Goal: Entertainment & Leisure: Consume media (video, audio)

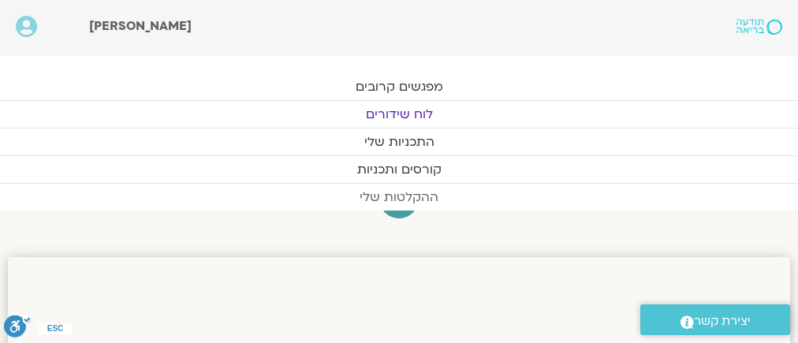
click at [395, 193] on link "ההקלטות שלי" at bounding box center [399, 197] width 798 height 27
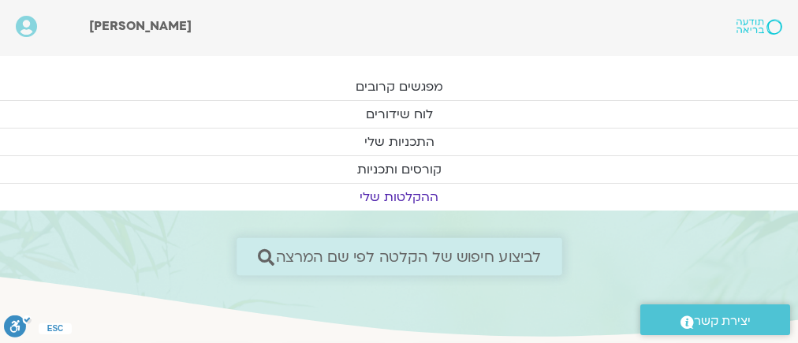
click at [523, 249] on span "לביצוע חיפוש של הקלטה לפי שם המרצה" at bounding box center [408, 257] width 266 height 17
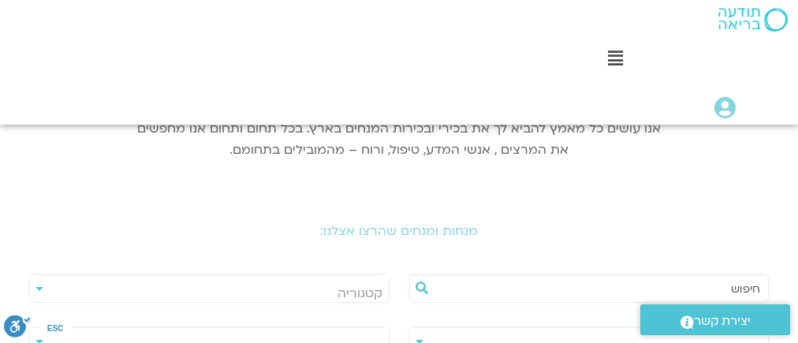
scroll to position [252, 0]
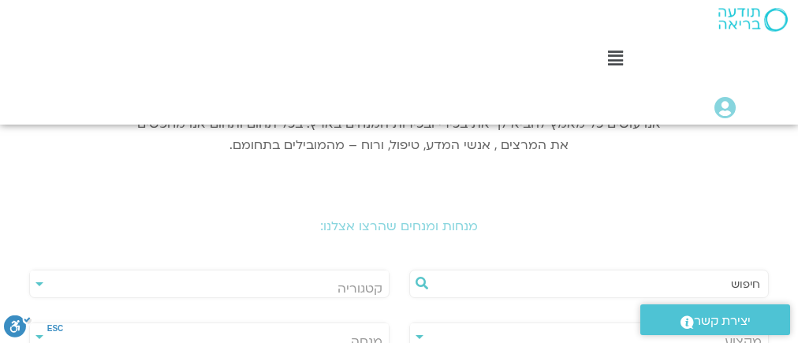
click at [179, 323] on span "מנחה" at bounding box center [209, 341] width 358 height 36
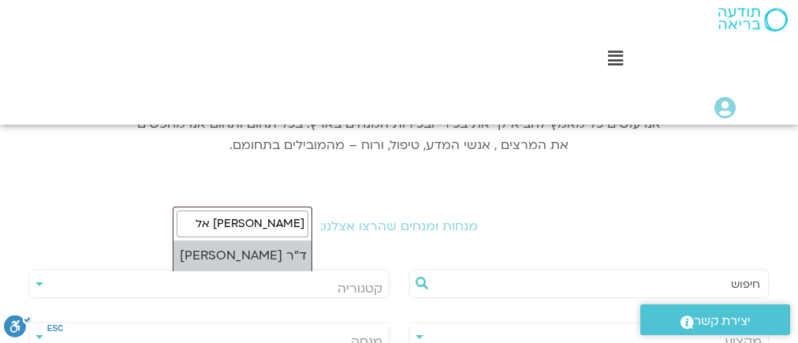
type input "נועה אל"
select select "****"
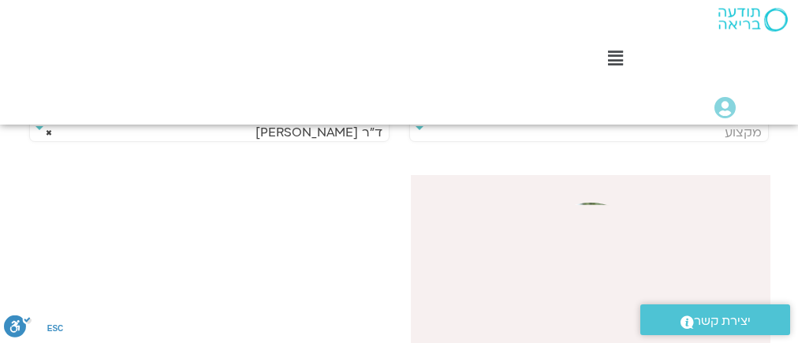
scroll to position [379, 0]
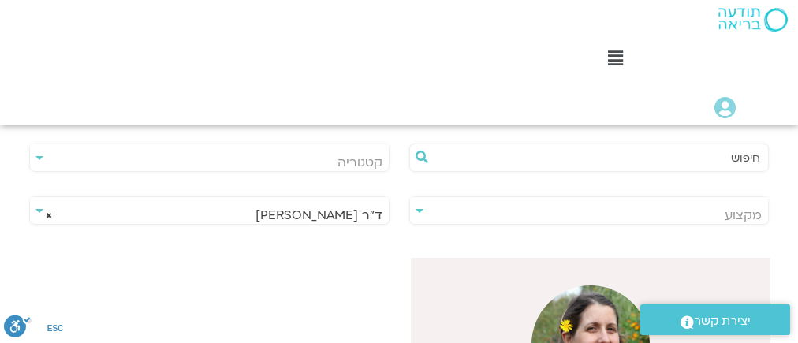
click at [650, 286] on img at bounding box center [591, 345] width 118 height 118
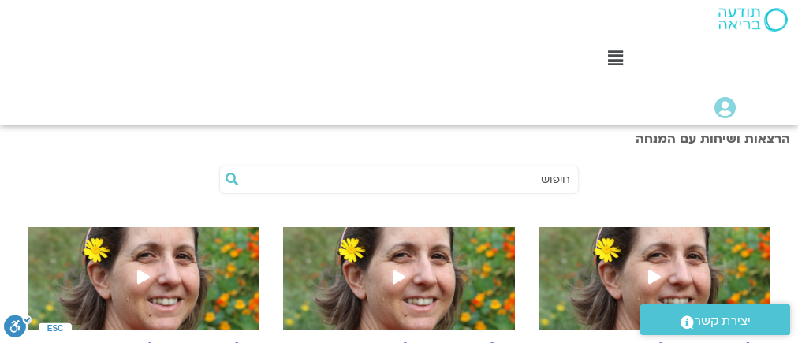
scroll to position [442, 0]
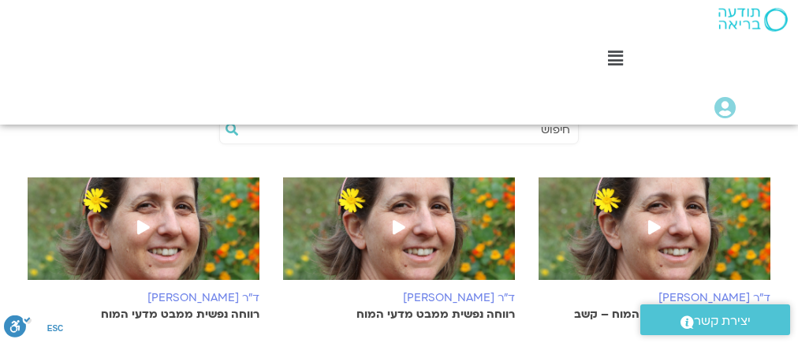
scroll to position [442, 0]
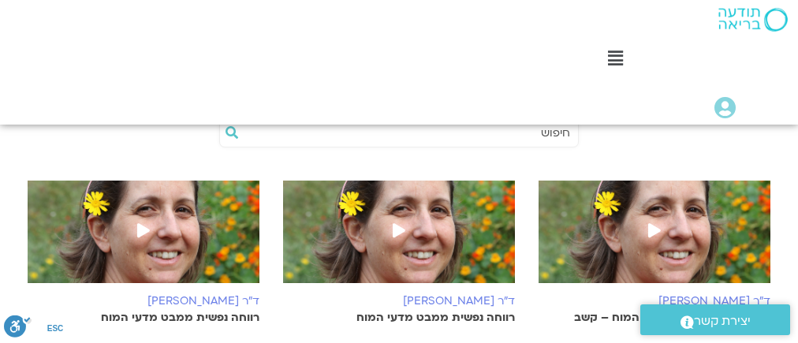
click at [158, 218] on span at bounding box center [143, 232] width 28 height 28
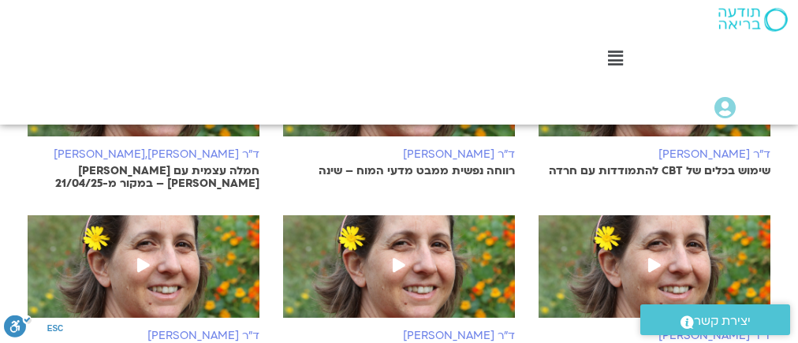
scroll to position [1073, 0]
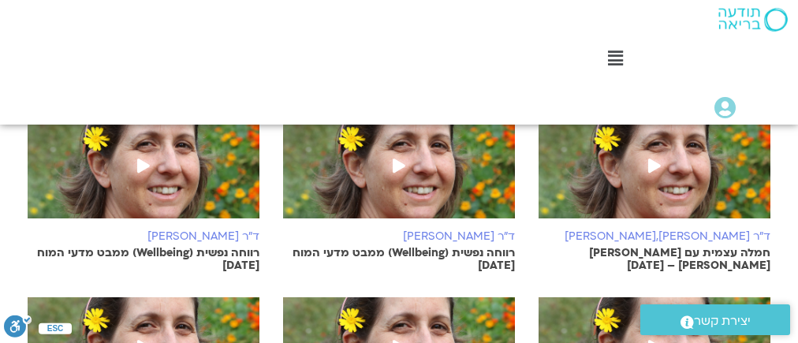
scroll to position [1831, 0]
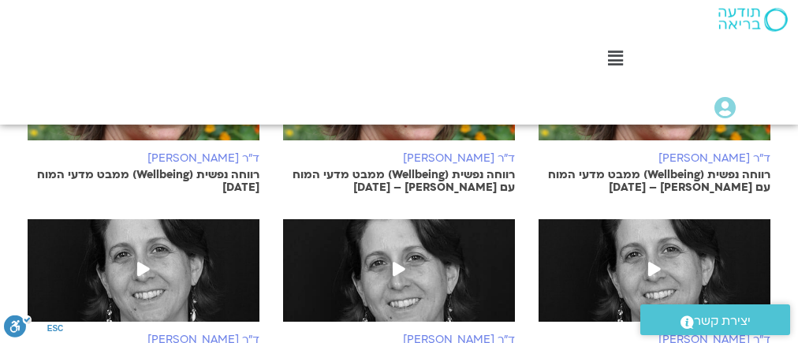
scroll to position [2462, 0]
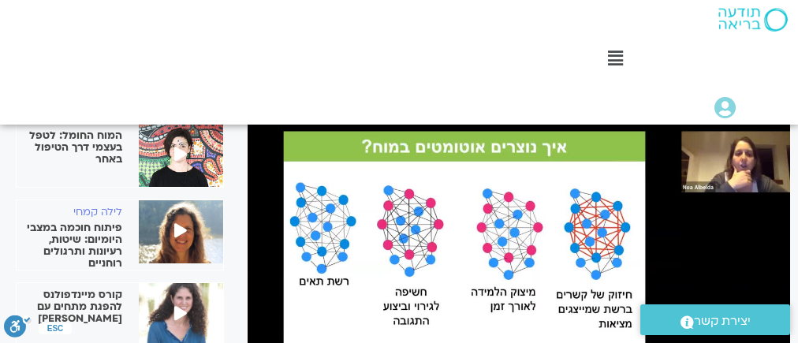
scroll to position [316, 0]
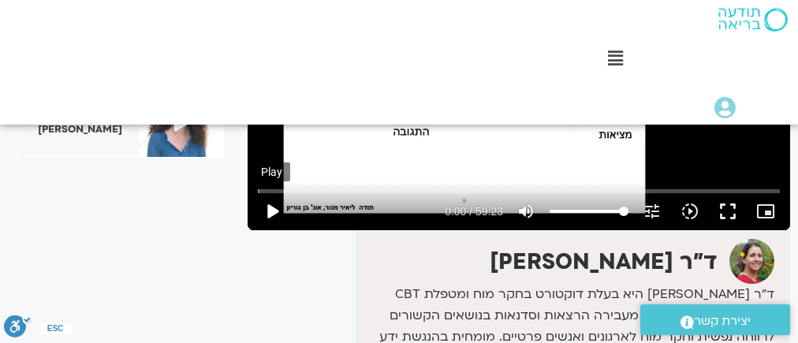
click at [271, 208] on button "play_arrow" at bounding box center [272, 212] width 38 height 38
type input "24.243244"
type input "92.8267045454545"
type input "24.257929"
type input "78.28125"
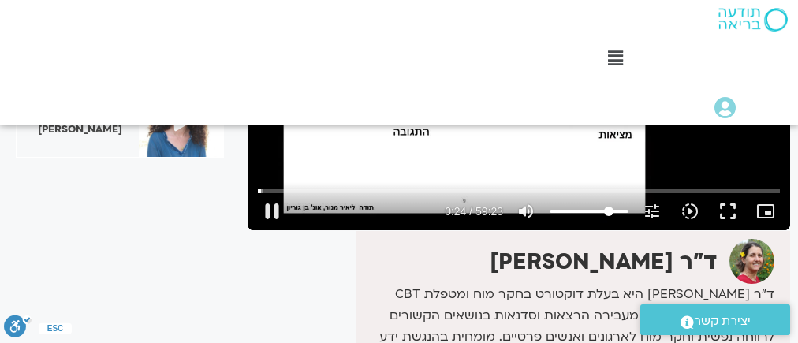
type input "24.274403"
type input "70.0994318181818"
type input "24.291297"
type input "59.1903409090909"
type input "24.307771"
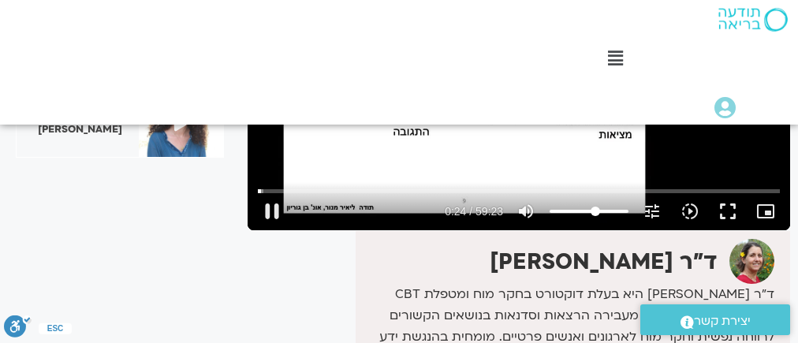
type input "53.7357954545455"
type input "24.324399"
type input "52.8267045454546"
type input "24.391358"
type input "51.9176136363636"
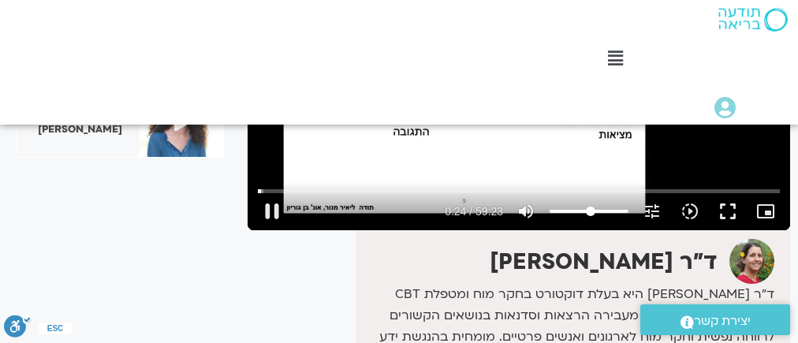
type input "24.407422"
type input "44.6448863636364"
type input "24.424686"
type input "33.7357954545455"
type input "24.44102"
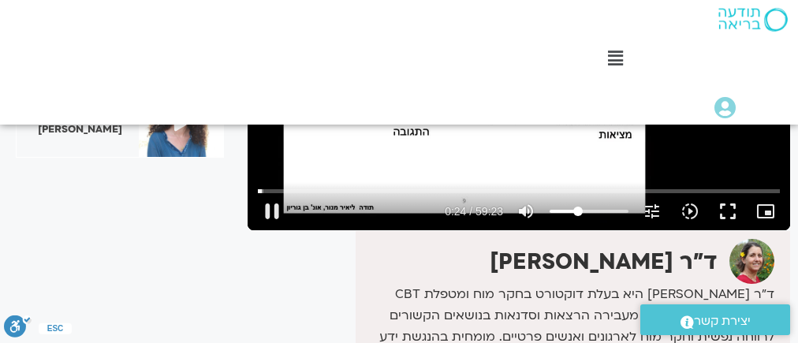
type input "21.9176136363636"
type input "24.458973"
type input "10.0994318181818"
type input "24.474363"
type input "6.46306818181818"
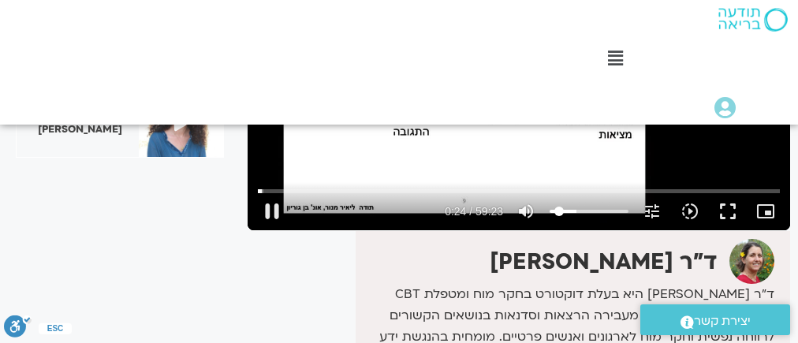
type input "24.491345"
type input "3.73579545454546"
type input "24.507426"
type input "2.82670454545455"
type input "24.558692"
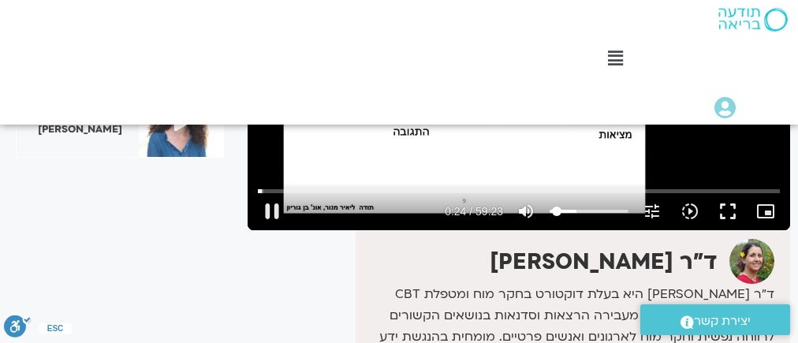
type input "0.0994318181818181"
type input "24.574455"
type input "0"
type input "24.898229"
drag, startPoint x: 623, startPoint y: 211, endPoint x: 543, endPoint y: 211, distance: 80.5
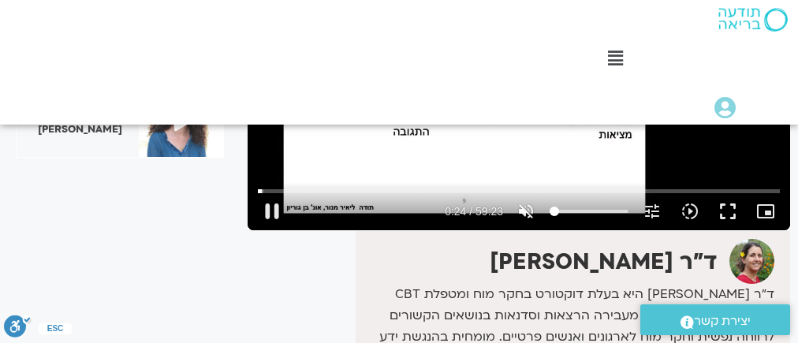
type input "0"
click at [550, 211] on input "Volume" at bounding box center [589, 211] width 79 height 9
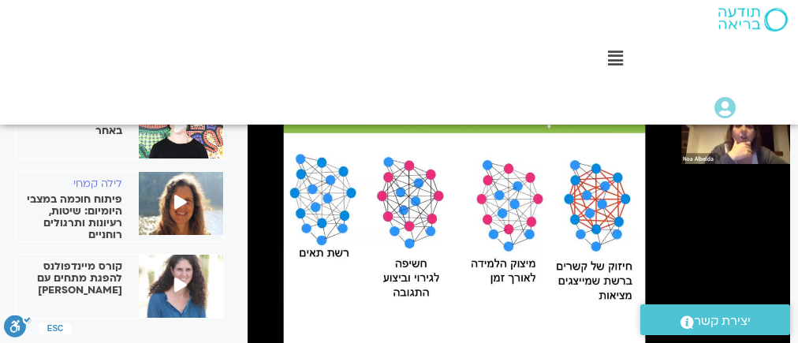
scroll to position [252, 0]
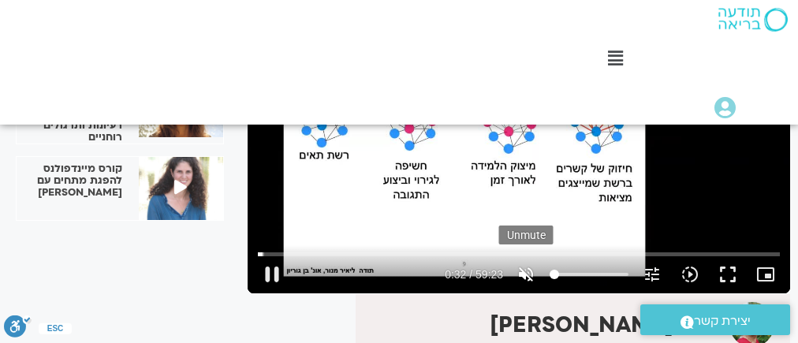
type input "33.005894"
click at [523, 274] on icon "volume_off" at bounding box center [526, 274] width 19 height 19
type input "100"
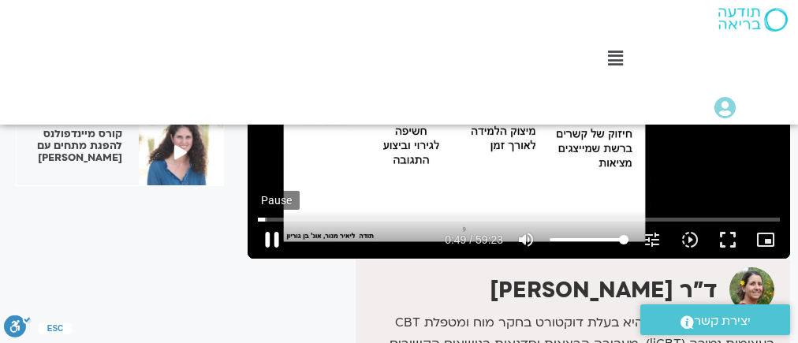
scroll to position [379, 0]
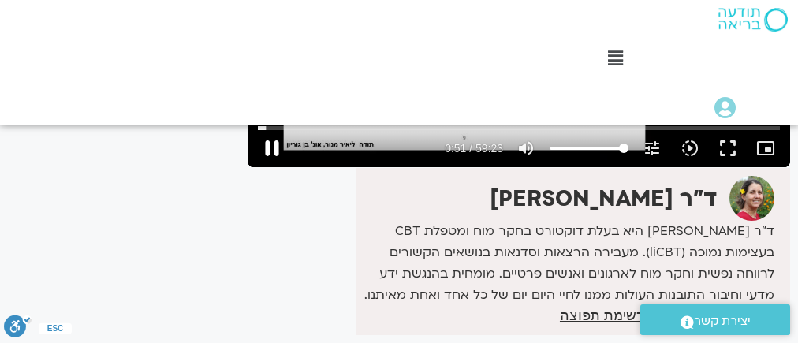
click at [271, 147] on button "pause" at bounding box center [272, 148] width 38 height 38
type input "51.454549"
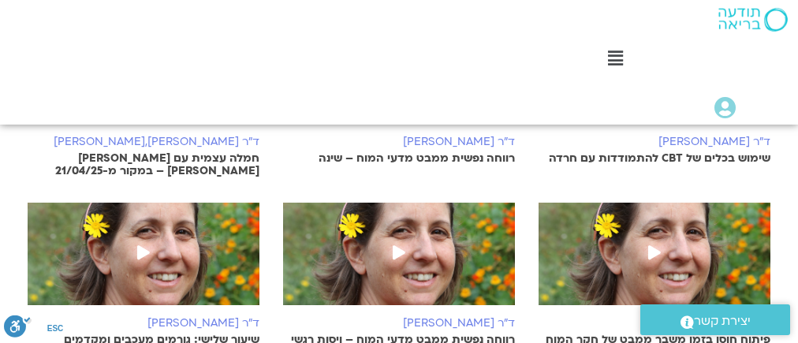
scroll to position [1123, 0]
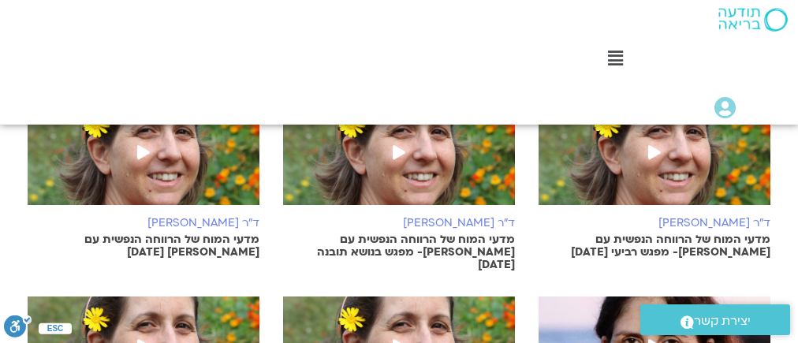
scroll to position [1817, 0]
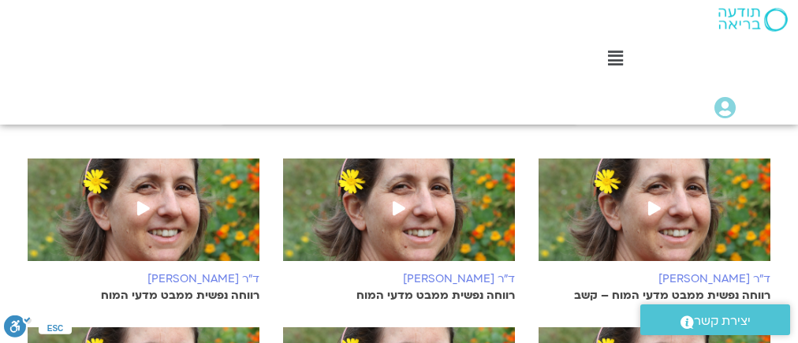
scroll to position [442, 0]
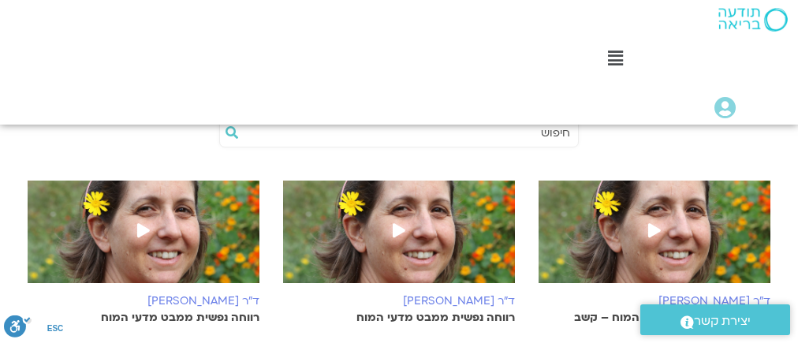
click at [661, 223] on icon at bounding box center [655, 230] width 13 height 14
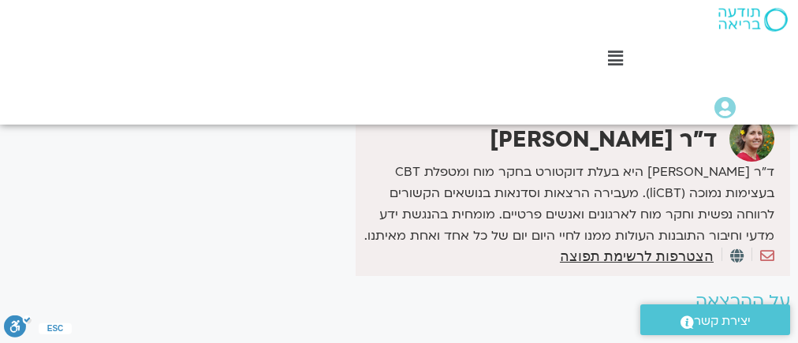
scroll to position [63, 0]
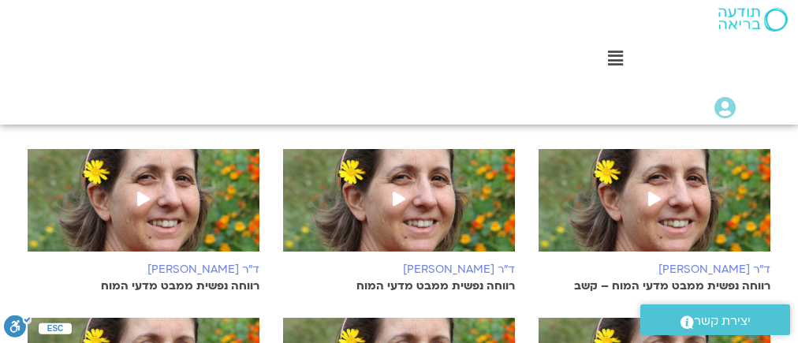
scroll to position [379, 0]
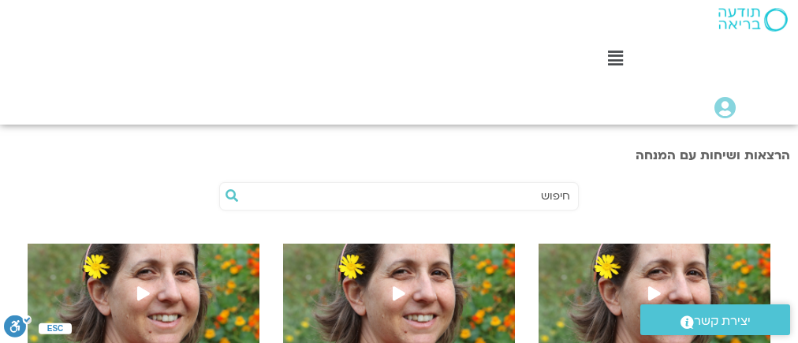
click at [406, 286] on icon at bounding box center [399, 293] width 13 height 14
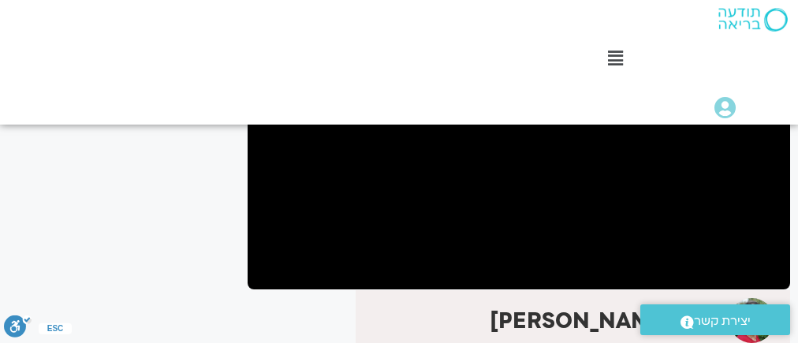
scroll to position [316, 0]
